Goal: Information Seeking & Learning: Learn about a topic

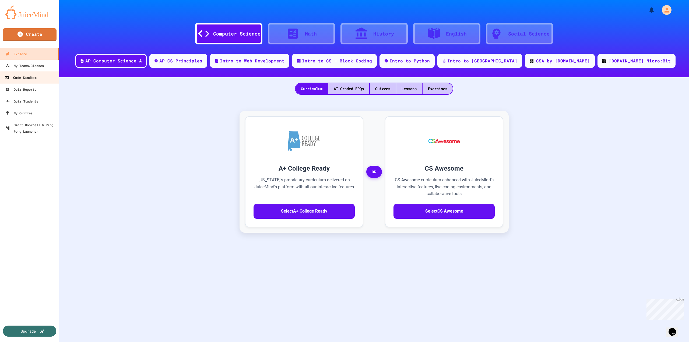
click at [32, 77] on div "Code Sandbox" at bounding box center [21, 77] width 32 height 7
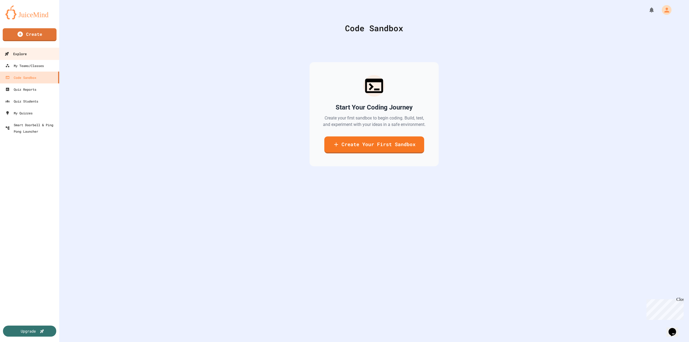
click at [34, 54] on link "Explore" at bounding box center [29, 54] width 61 height 12
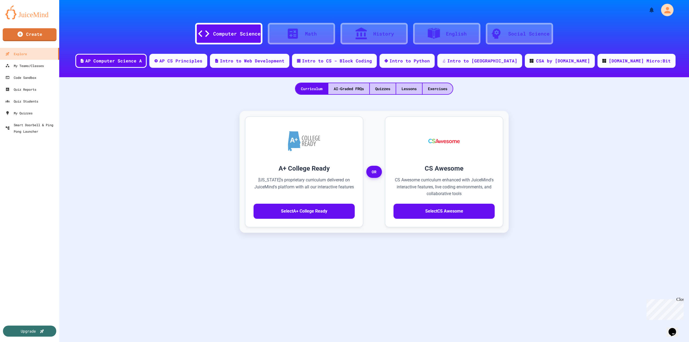
click at [664, 10] on icon "My Account" at bounding box center [667, 9] width 9 height 9
click at [615, 342] on div at bounding box center [344, 342] width 689 height 0
click at [340, 89] on div "AI-Graded FRQs" at bounding box center [348, 88] width 41 height 11
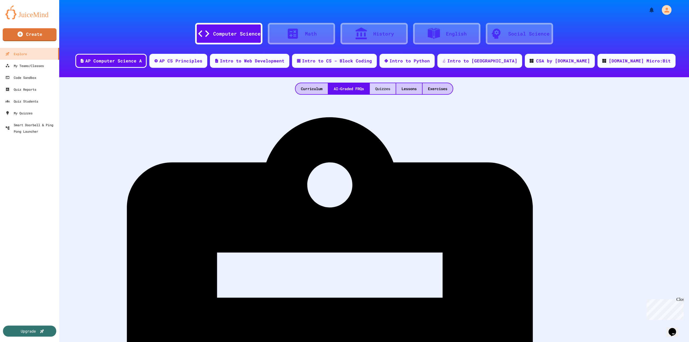
click at [389, 86] on div "Quizzes" at bounding box center [383, 88] width 26 height 11
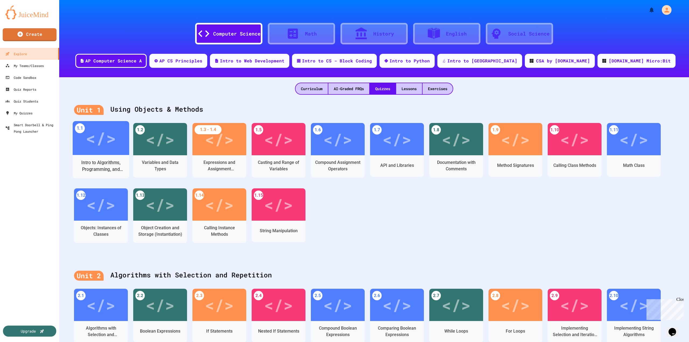
click at [109, 159] on div "Intro to Algorithms, Programming, and Compilers" at bounding box center [101, 166] width 57 height 16
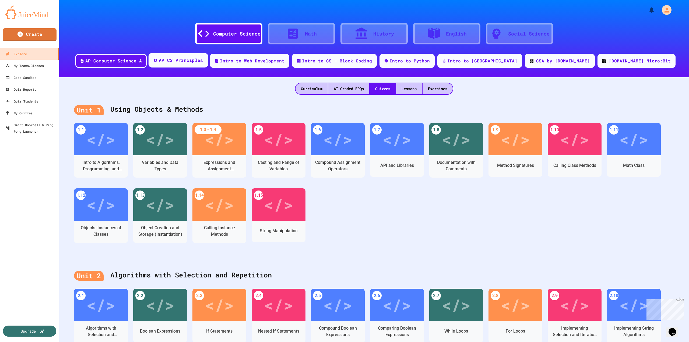
click at [203, 62] on div "AP CS Principles" at bounding box center [181, 60] width 44 height 7
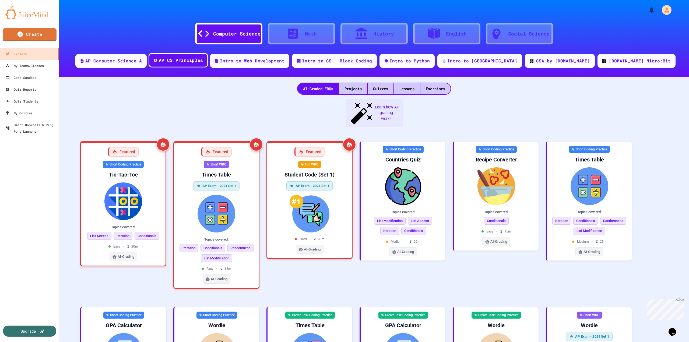
click at [203, 62] on div "AP CS Principles" at bounding box center [181, 60] width 44 height 7
click at [373, 90] on div "Quizzes" at bounding box center [381, 88] width 26 height 11
